Goal: Task Accomplishment & Management: Manage account settings

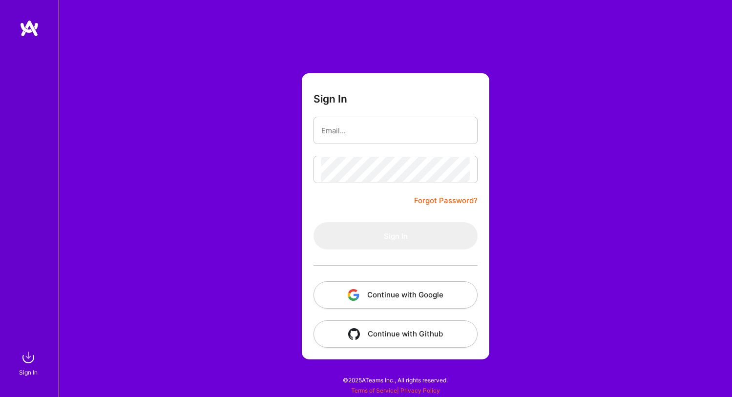
type input "[EMAIL_ADDRESS][DOMAIN_NAME]"
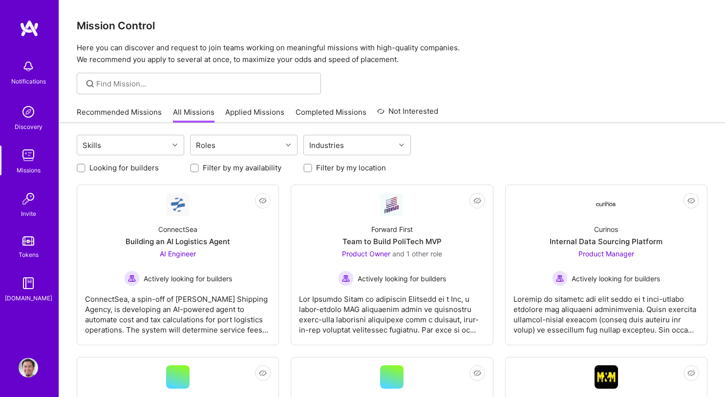
click at [109, 110] on link "Recommended Missions" at bounding box center [119, 115] width 85 height 16
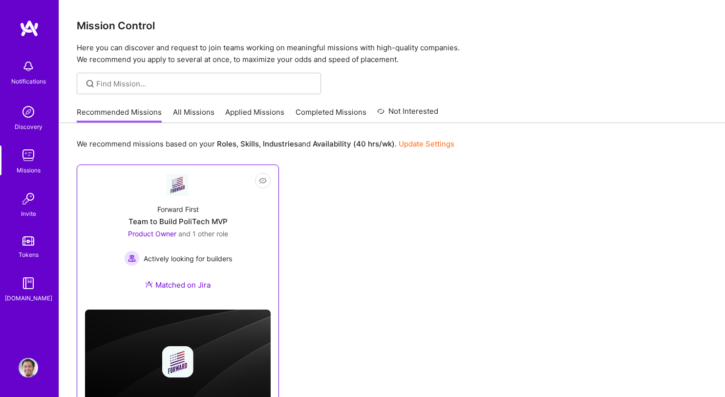
click at [226, 225] on div "Team to Build PoliTech MVP" at bounding box center [177, 221] width 99 height 10
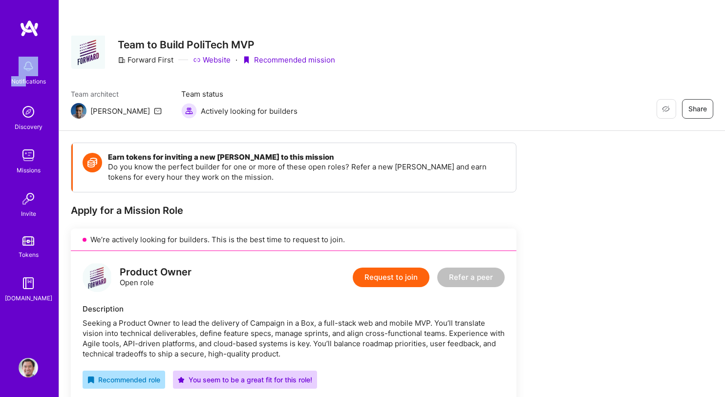
click at [25, 76] on div "Notifications" at bounding box center [28, 72] width 61 height 34
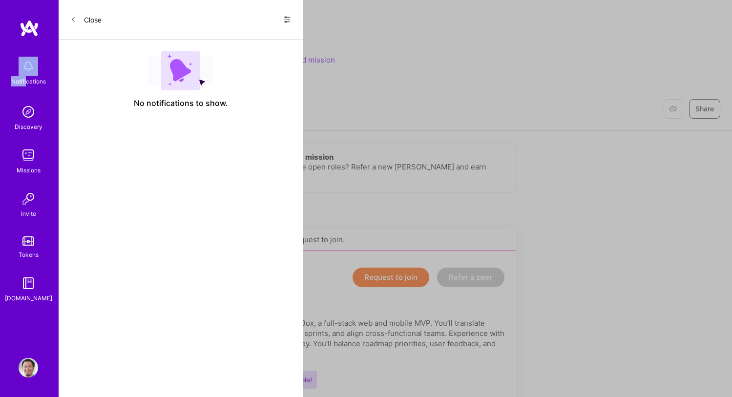
click at [87, 21] on button "Close" at bounding box center [85, 20] width 31 height 16
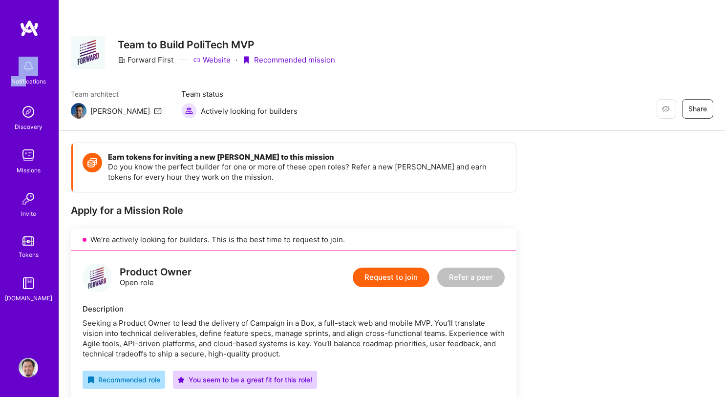
click at [32, 361] on img at bounding box center [29, 368] width 20 height 20
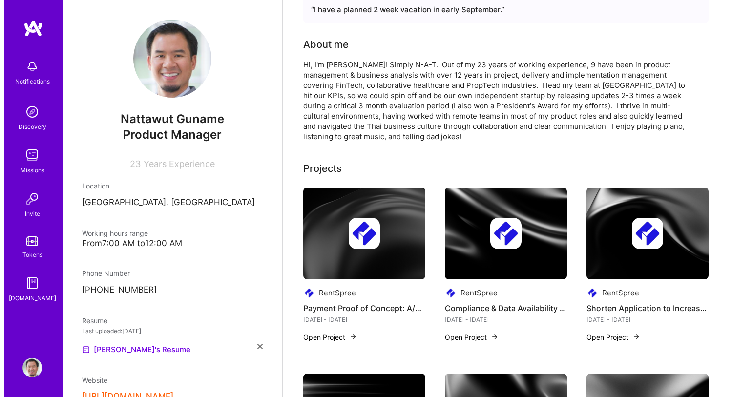
scroll to position [170, 0]
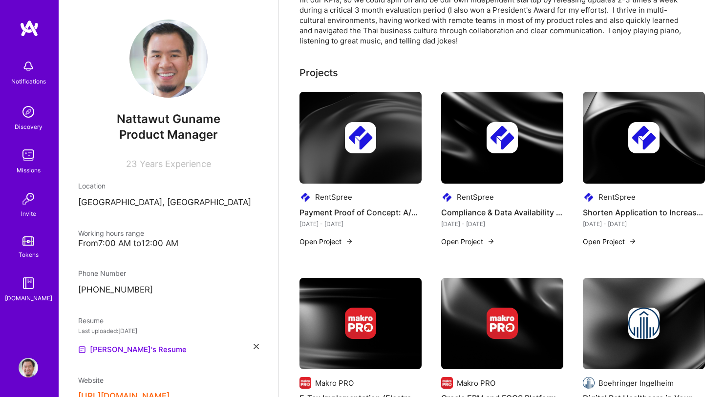
click at [322, 241] on button "Open Project" at bounding box center [326, 241] width 54 height 10
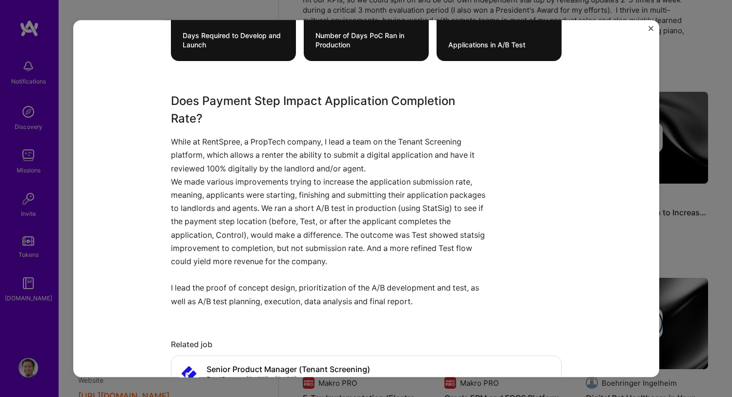
scroll to position [187, 0]
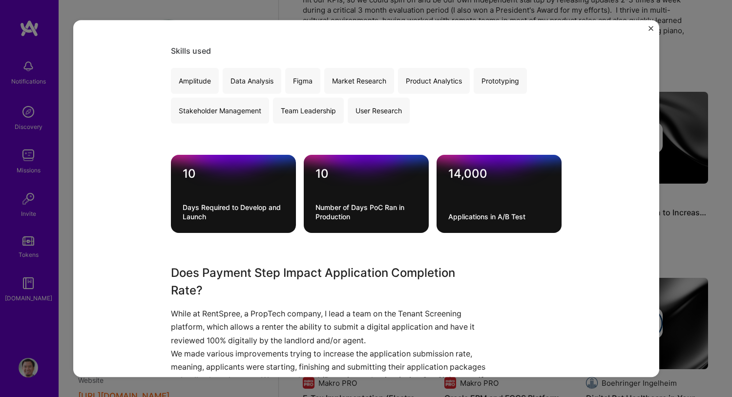
click at [651, 26] on img "Close" at bounding box center [651, 28] width 5 height 5
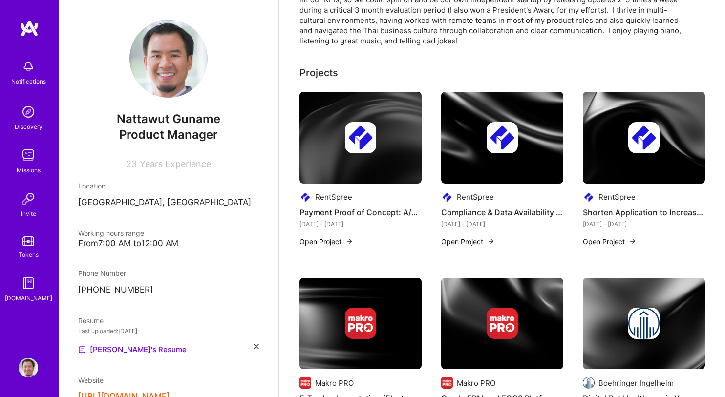
click at [519, 206] on h4 "Compliance & Data Availability Changes" at bounding box center [502, 212] width 122 height 13
click at [517, 214] on h4 "Compliance & Data Availability Changes" at bounding box center [502, 212] width 122 height 13
click at [502, 177] on img at bounding box center [502, 138] width 122 height 92
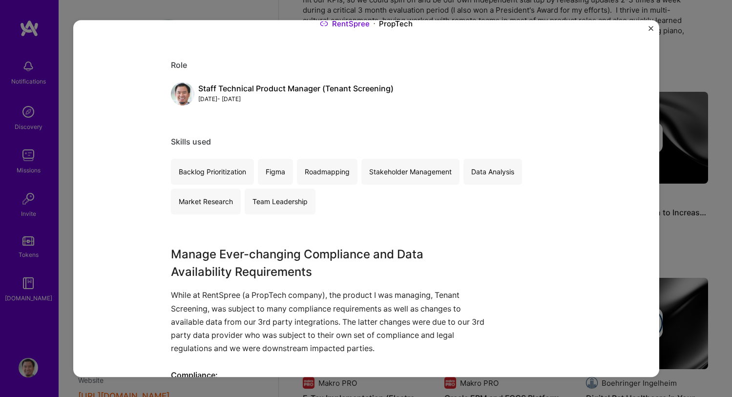
scroll to position [328, 0]
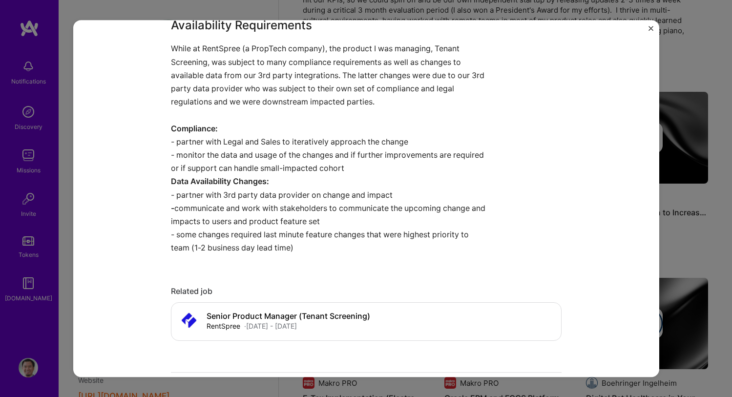
click at [653, 27] on img "Close" at bounding box center [651, 28] width 5 height 5
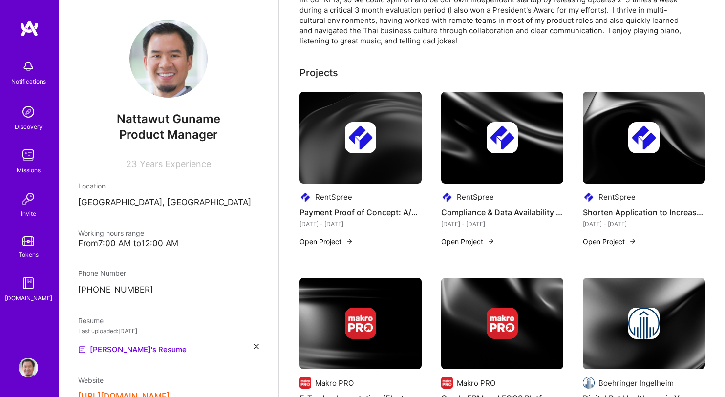
click at [625, 167] on img at bounding box center [644, 138] width 122 height 92
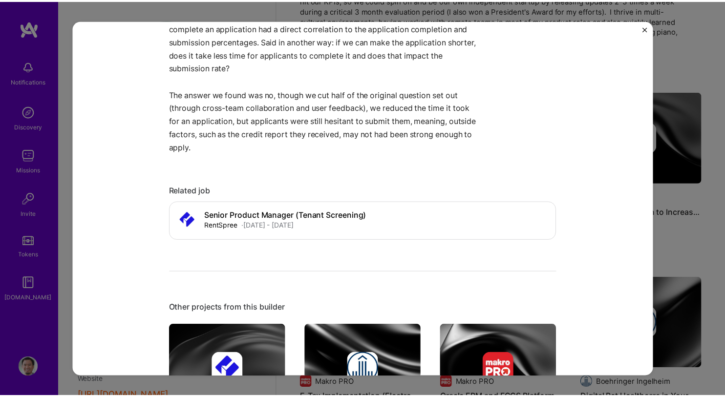
scroll to position [233, 0]
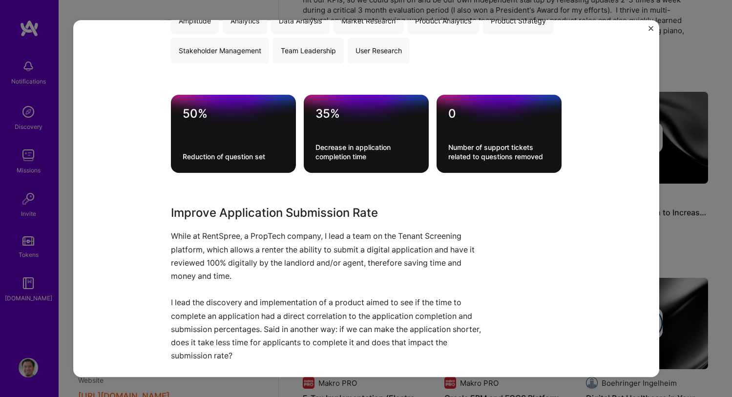
click at [661, 205] on div "Shorten Application to Increase Submission Rates RentSpree PropTech Role Staff …" at bounding box center [366, 198] width 732 height 397
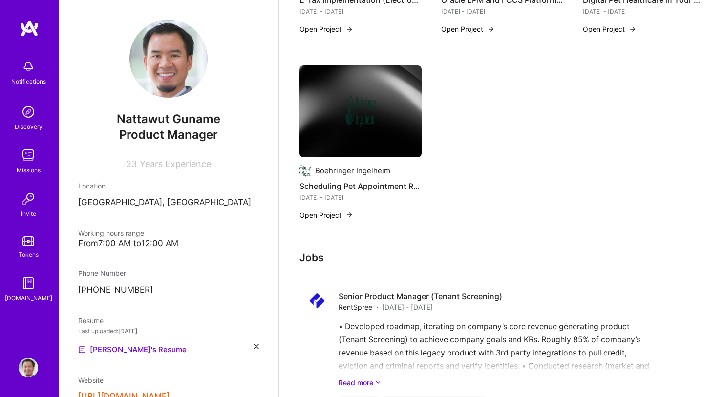
scroll to position [623, 0]
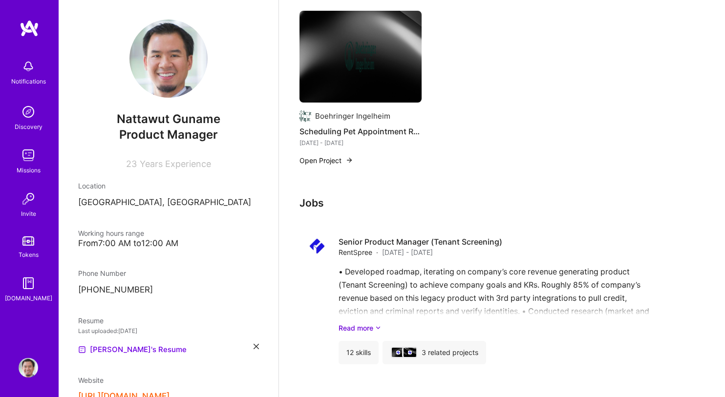
click at [28, 122] on div "Discovery" at bounding box center [29, 127] width 28 height 10
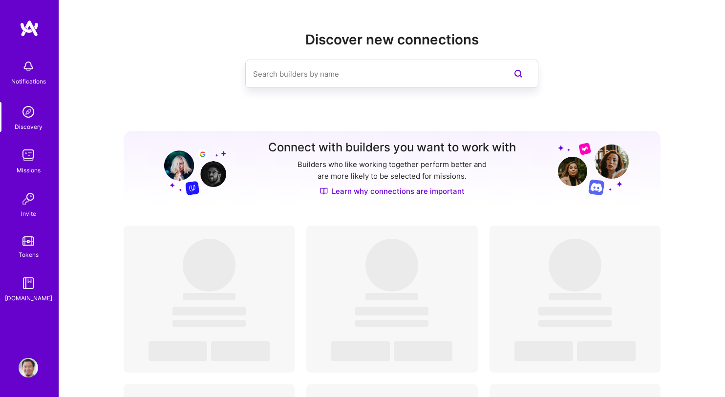
click at [25, 164] on img at bounding box center [29, 156] width 20 height 20
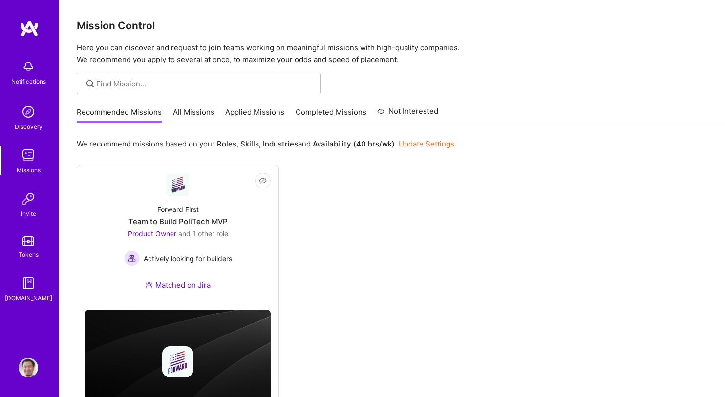
click at [411, 147] on link "Update Settings" at bounding box center [427, 143] width 56 height 9
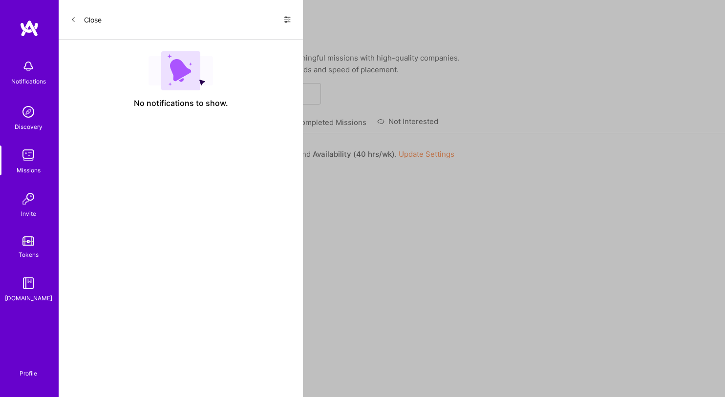
select select "TH"
select select "Right Now"
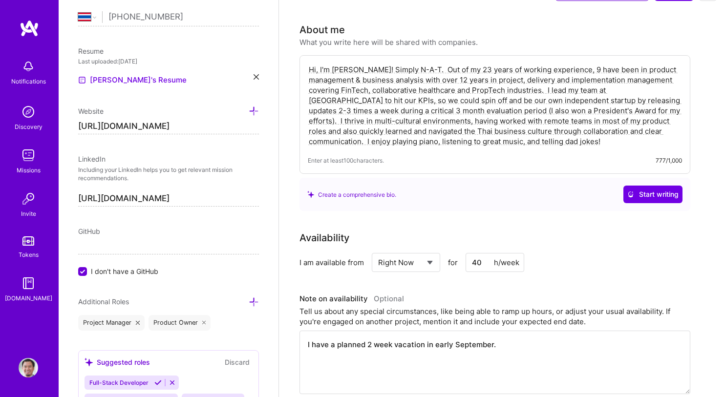
scroll to position [204, 0]
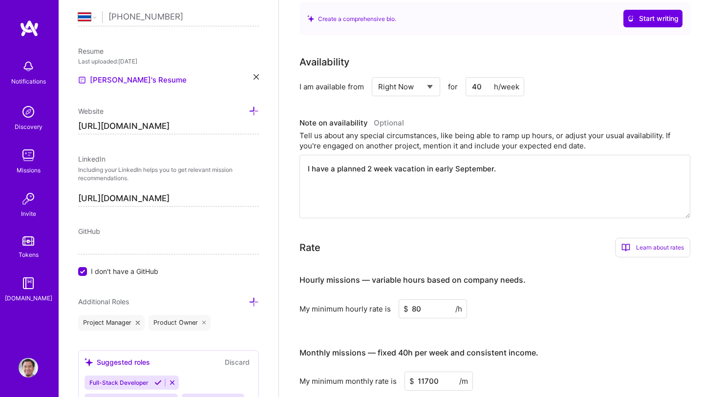
drag, startPoint x: 515, startPoint y: 176, endPoint x: 294, endPoint y: 156, distance: 222.7
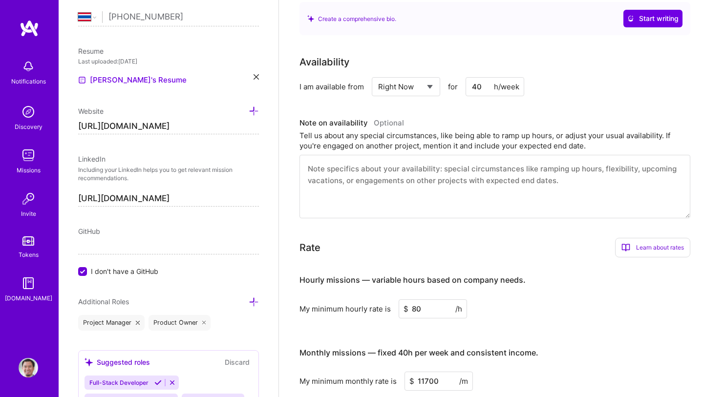
click at [614, 274] on h3 "Hourly missions — variable hours based on company needs." at bounding box center [494, 280] width 391 height 30
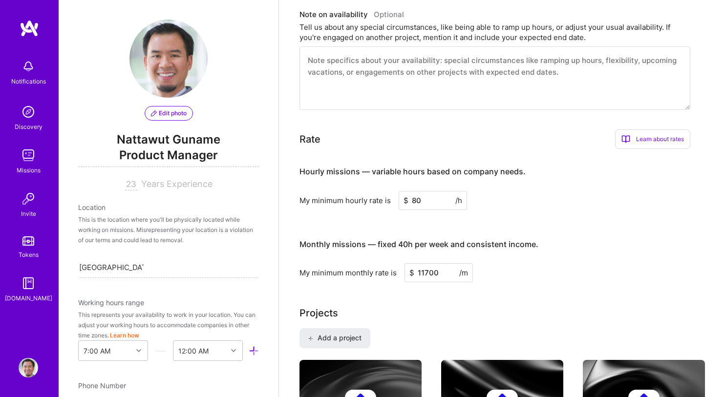
scroll to position [0, 0]
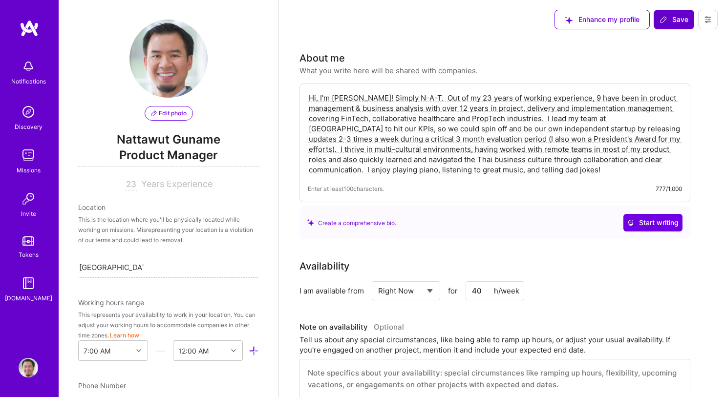
click at [669, 25] on button "Save" at bounding box center [674, 20] width 41 height 20
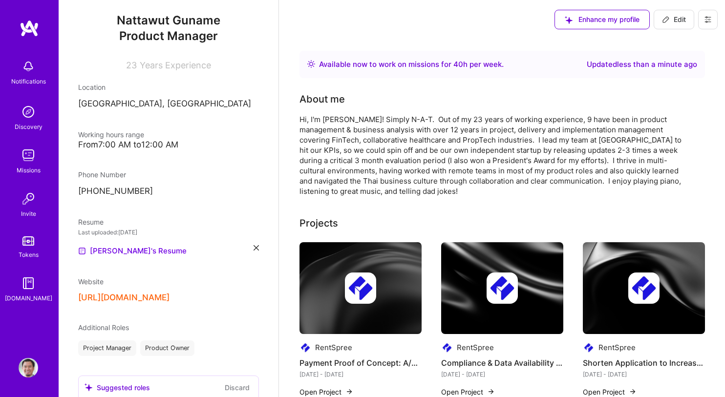
scroll to position [138, 0]
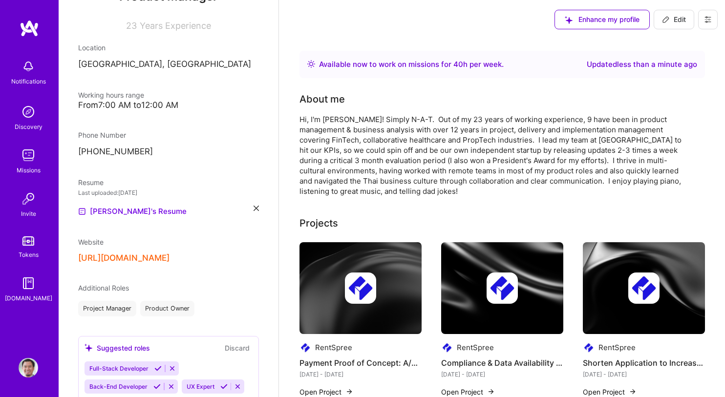
click at [254, 208] on icon at bounding box center [256, 208] width 5 height 5
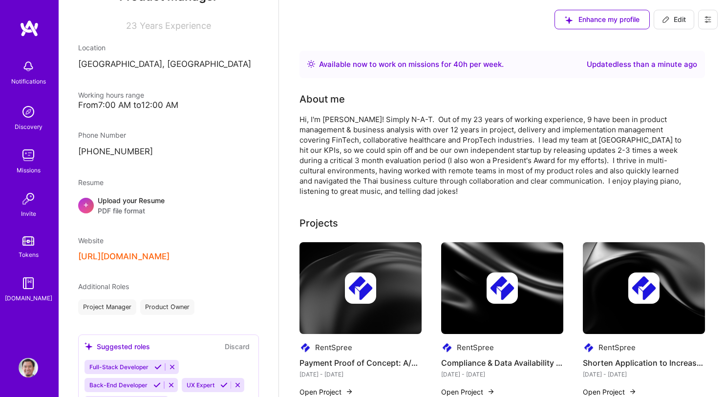
scroll to position [139, 0]
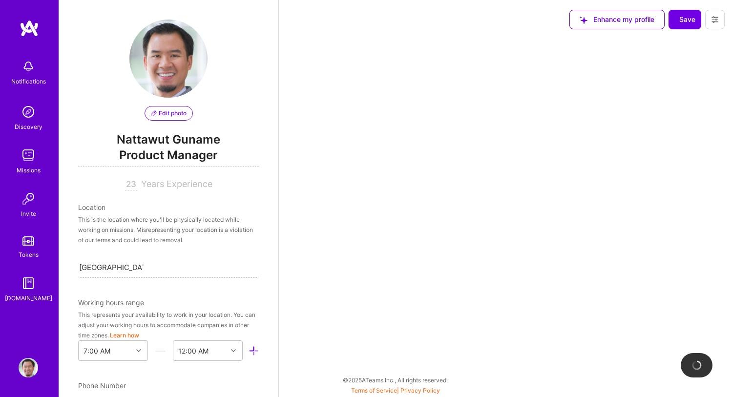
select select "TH"
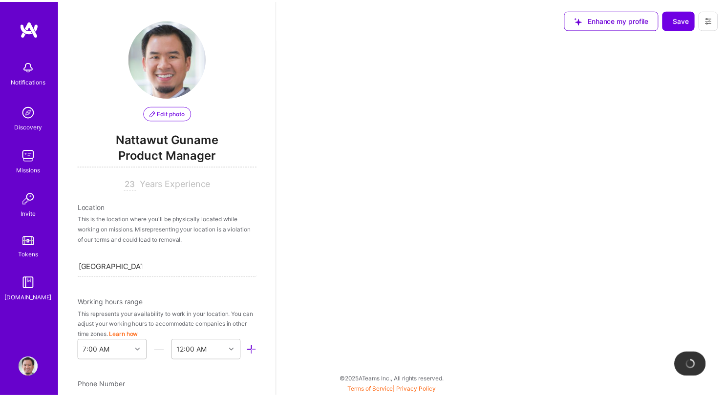
scroll to position [391, 0]
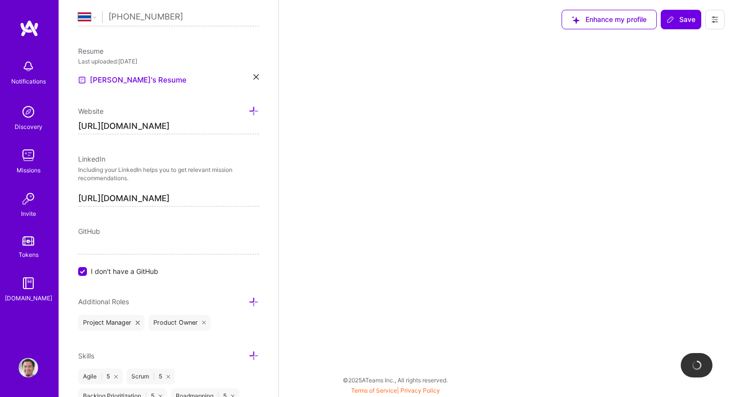
select select "Right Now"
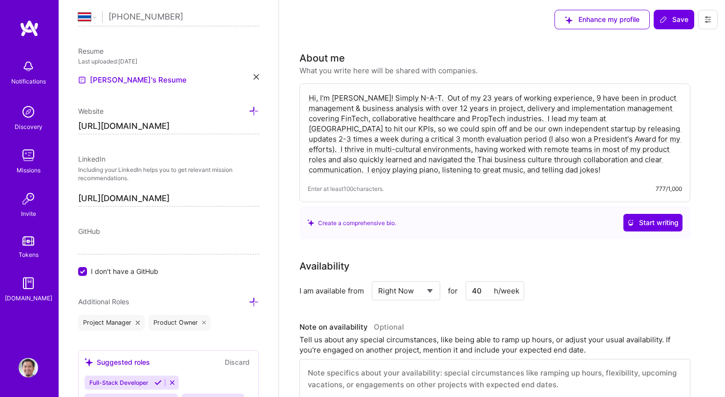
click at [27, 160] on img at bounding box center [29, 156] width 20 height 20
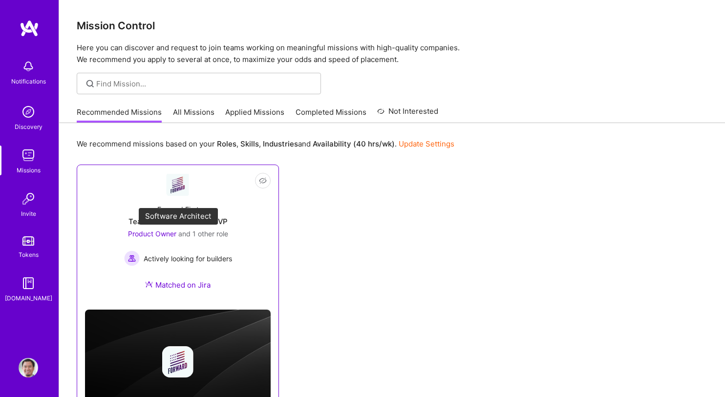
click at [165, 234] on span "Product Owner" at bounding box center [152, 234] width 48 height 8
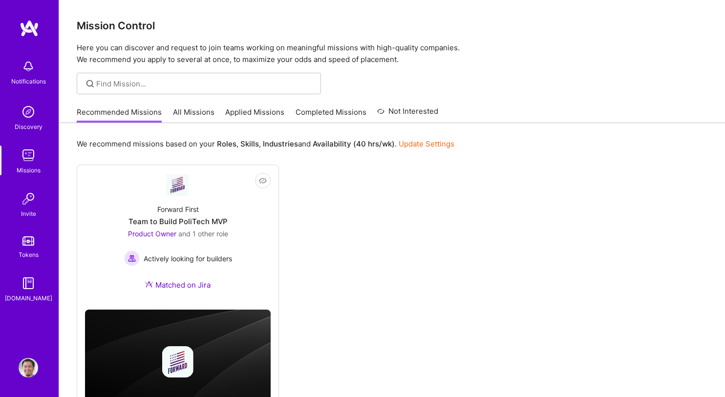
click at [24, 371] on img at bounding box center [29, 368] width 20 height 20
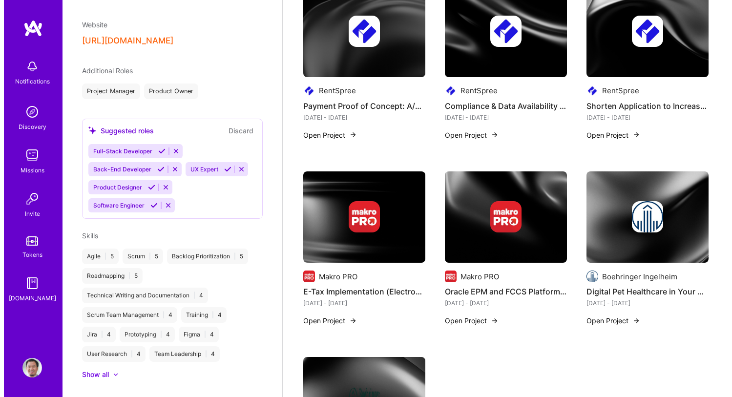
scroll to position [259, 0]
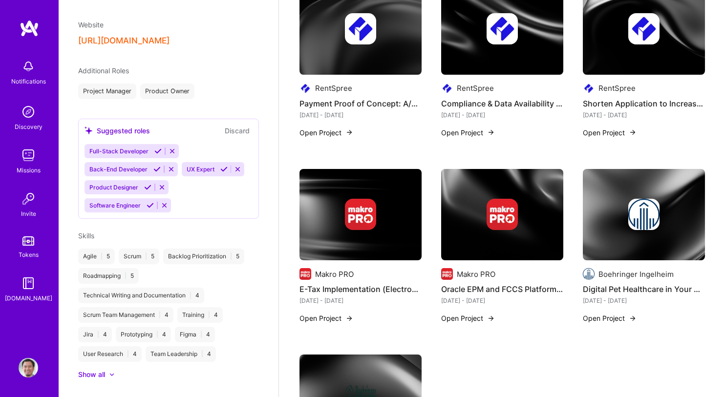
click at [619, 318] on button "Open Project" at bounding box center [610, 318] width 54 height 10
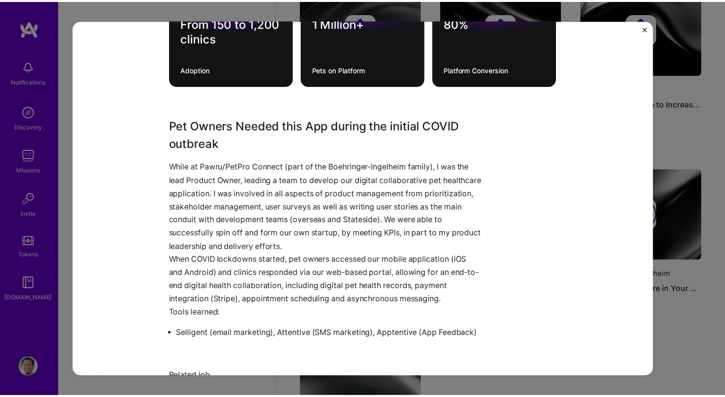
scroll to position [321, 0]
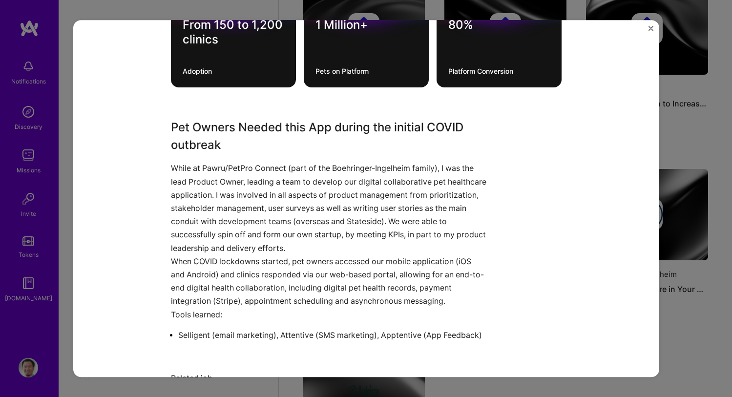
click at [650, 28] on img "Close" at bounding box center [651, 28] width 5 height 5
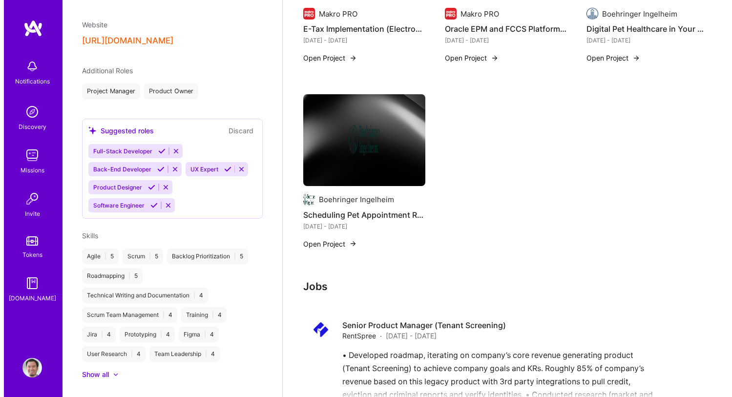
scroll to position [527, 0]
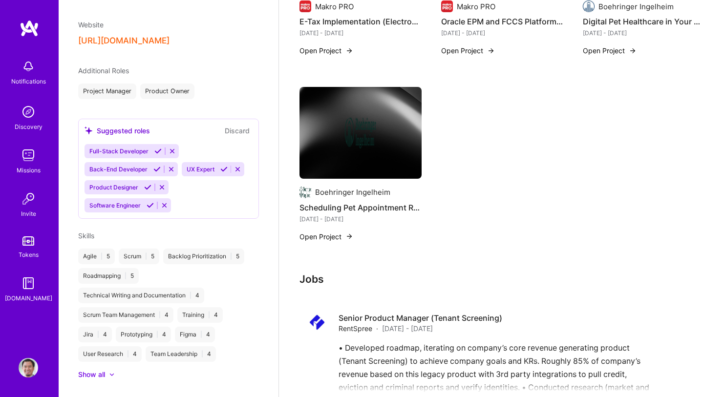
click at [333, 233] on button "Open Project" at bounding box center [326, 237] width 54 height 10
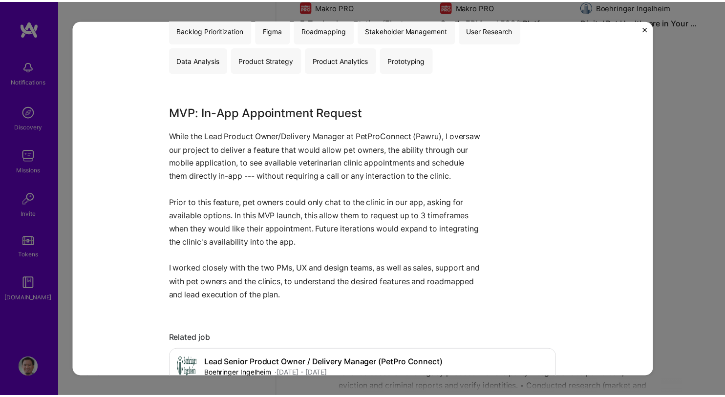
scroll to position [223, 0]
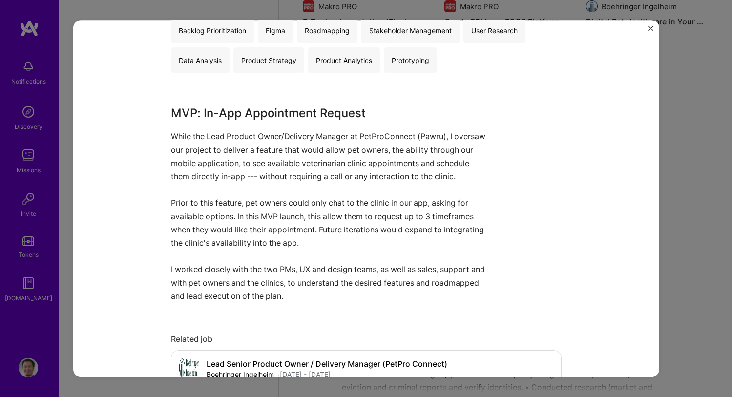
click at [652, 28] on img "Close" at bounding box center [651, 28] width 5 height 5
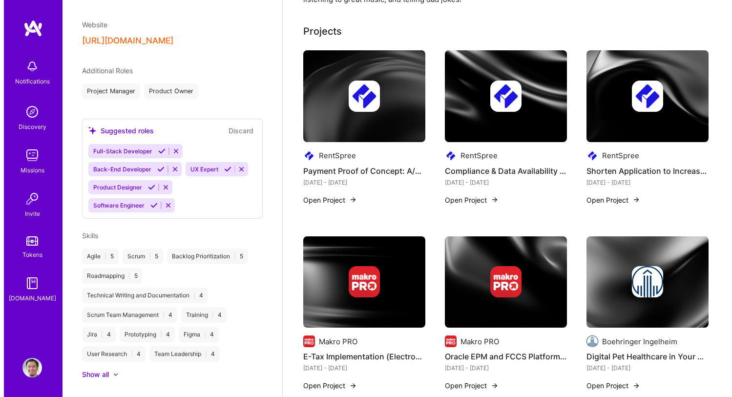
scroll to position [186, 0]
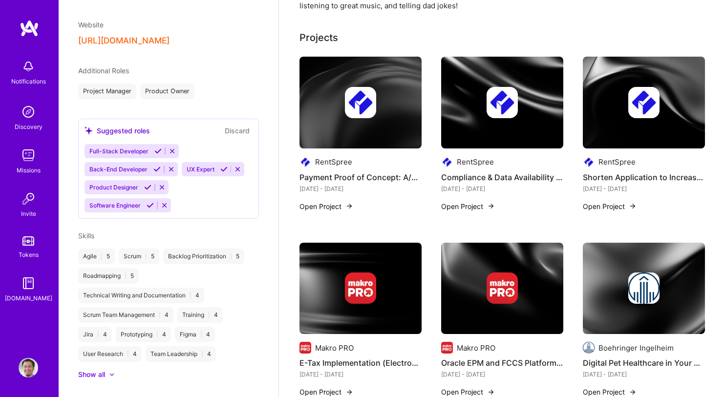
click at [460, 209] on button "Open Project" at bounding box center [468, 206] width 54 height 10
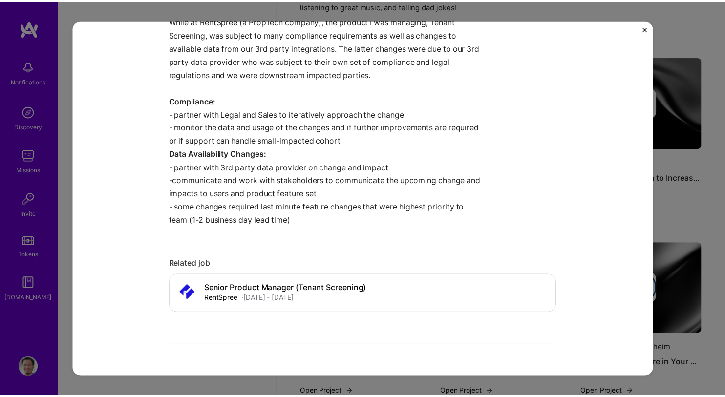
scroll to position [376, 0]
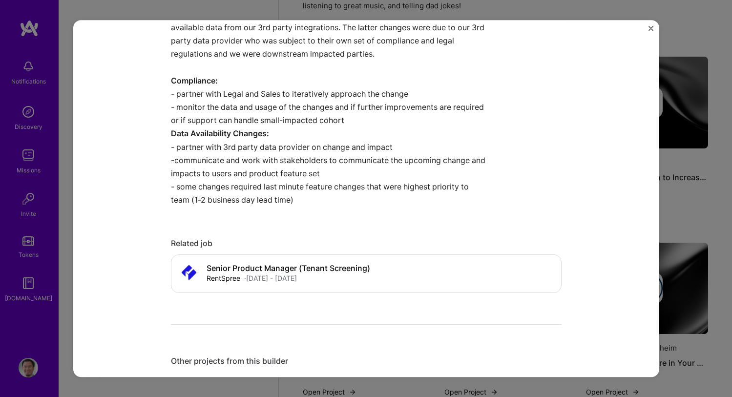
click at [650, 28] on img "Close" at bounding box center [651, 28] width 5 height 5
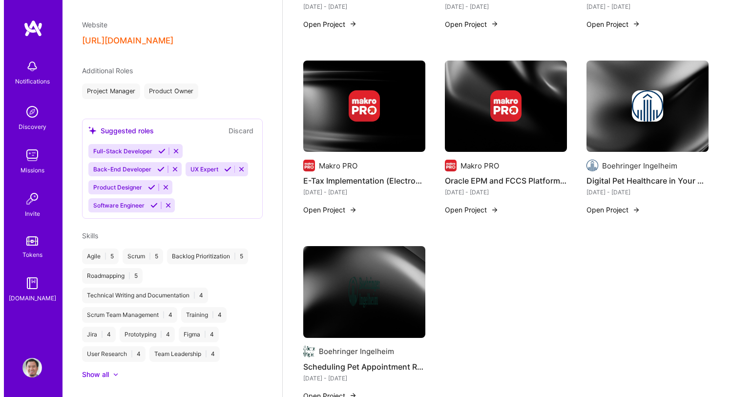
scroll to position [377, 0]
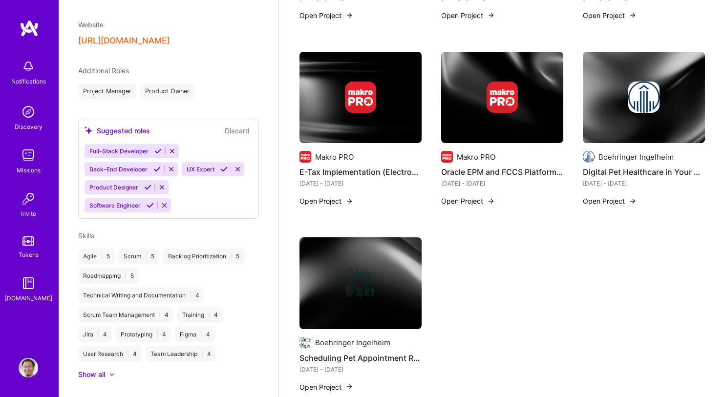
click at [321, 203] on button "Open Project" at bounding box center [326, 201] width 54 height 10
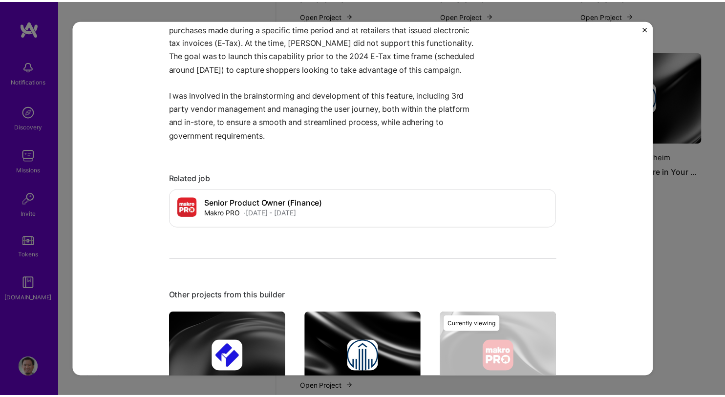
scroll to position [534, 0]
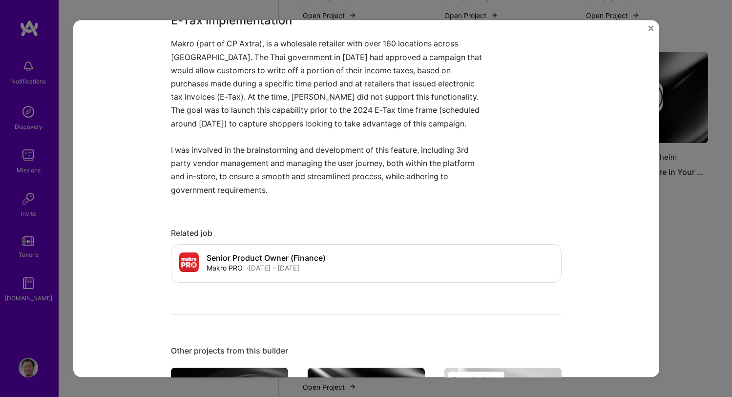
click at [649, 28] on img "Close" at bounding box center [651, 28] width 5 height 5
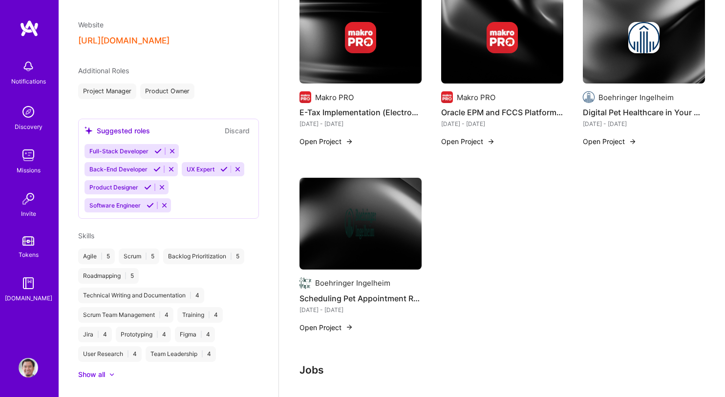
scroll to position [502, 0]
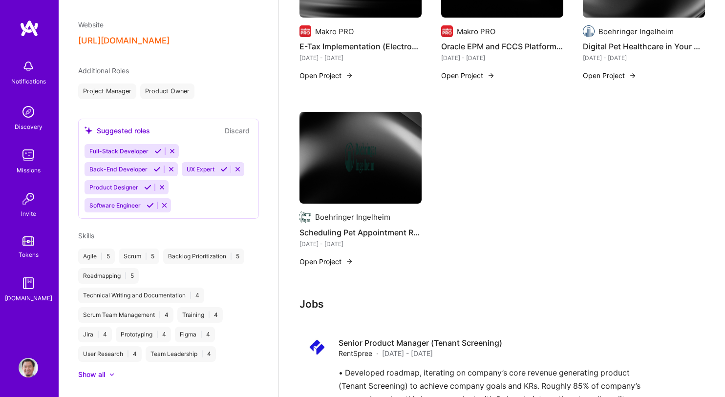
click at [339, 262] on button "Open Project" at bounding box center [326, 261] width 54 height 10
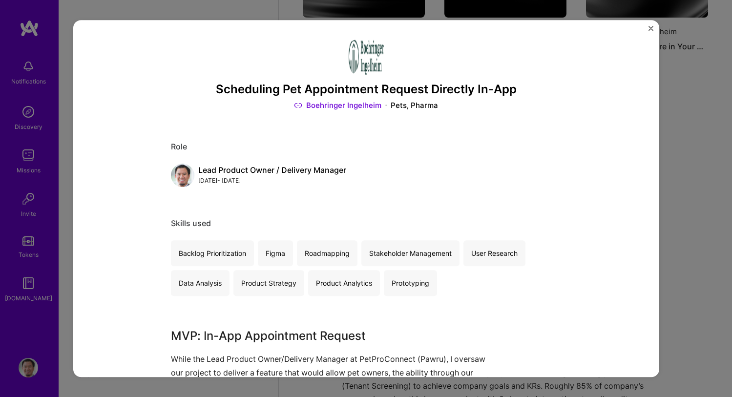
click at [649, 29] on img "Close" at bounding box center [651, 28] width 5 height 5
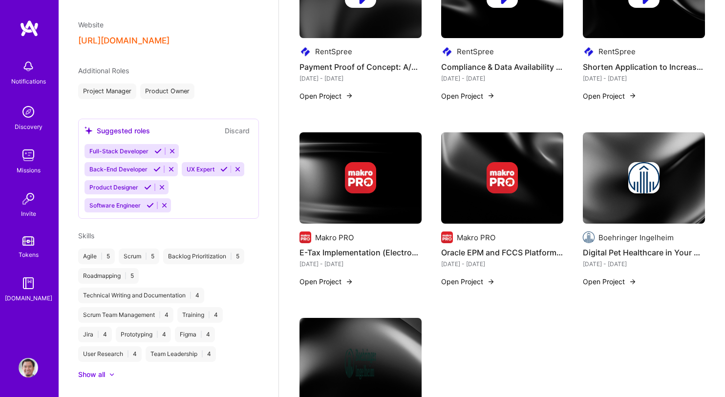
scroll to position [283, 0]
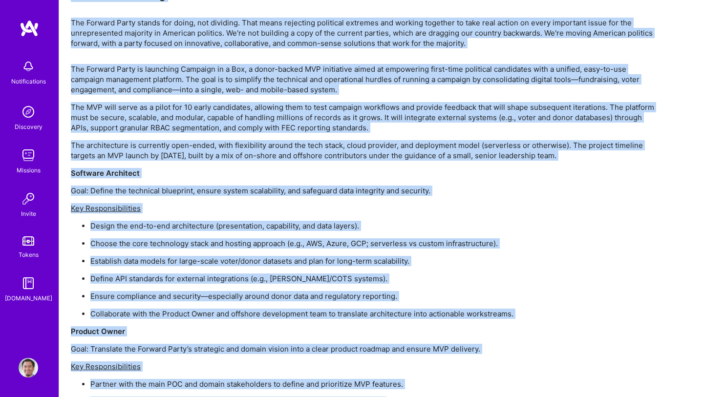
scroll to position [913, 0]
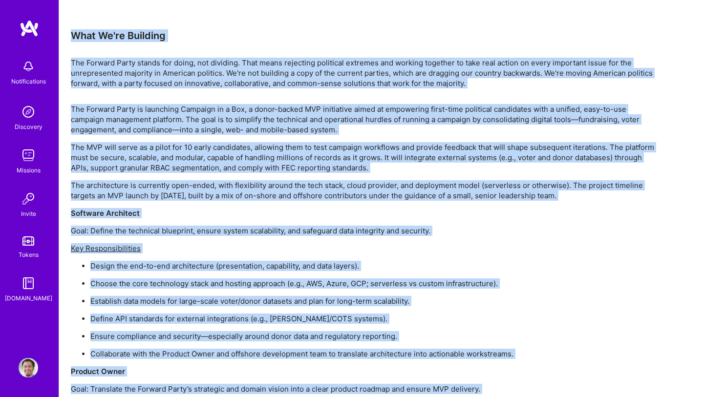
drag, startPoint x: 350, startPoint y: 363, endPoint x: 68, endPoint y: 30, distance: 436.7
copy div "What We're Building The Forward Party stands for doing, not dividing. That mean…"
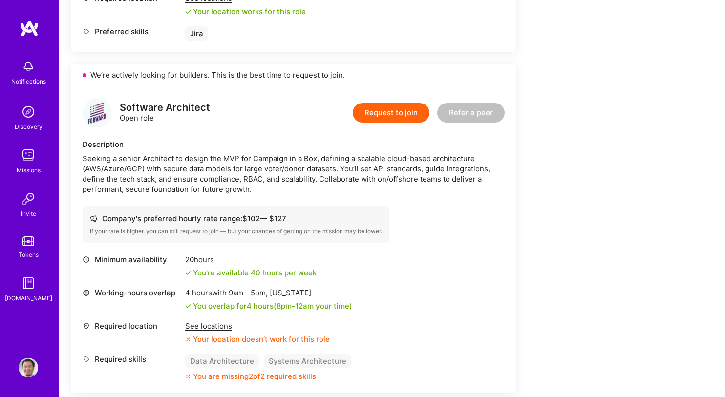
scroll to position [254, 0]
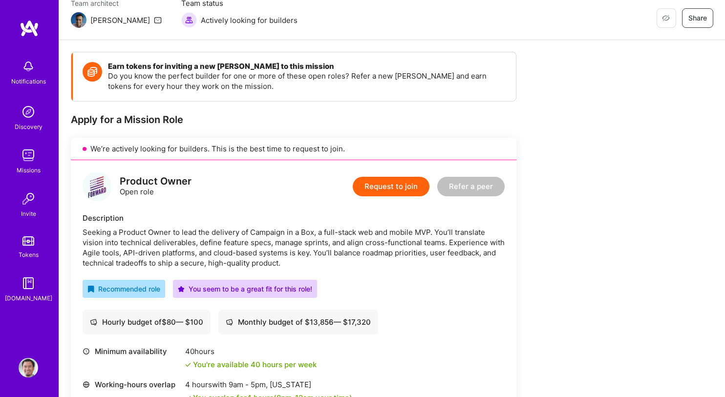
scroll to position [194, 0]
